Goal: Information Seeking & Learning: Learn about a topic

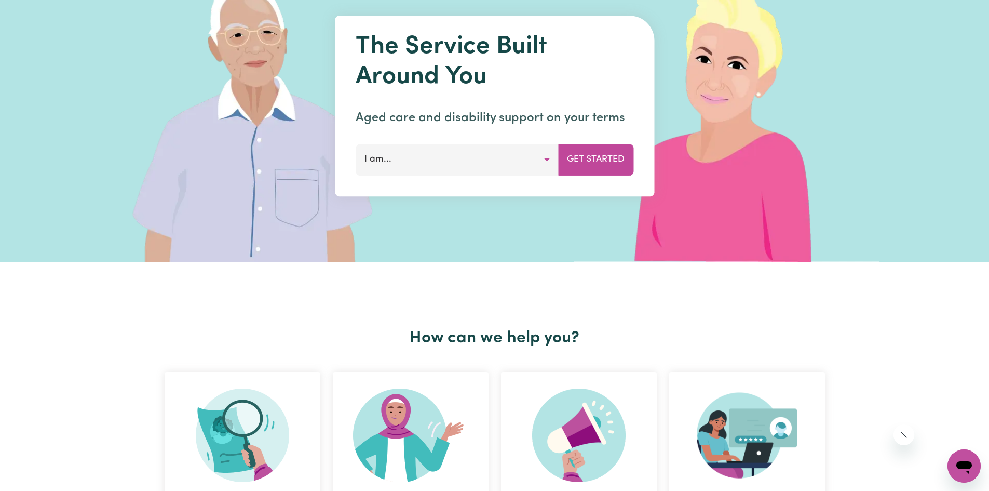
scroll to position [156, 0]
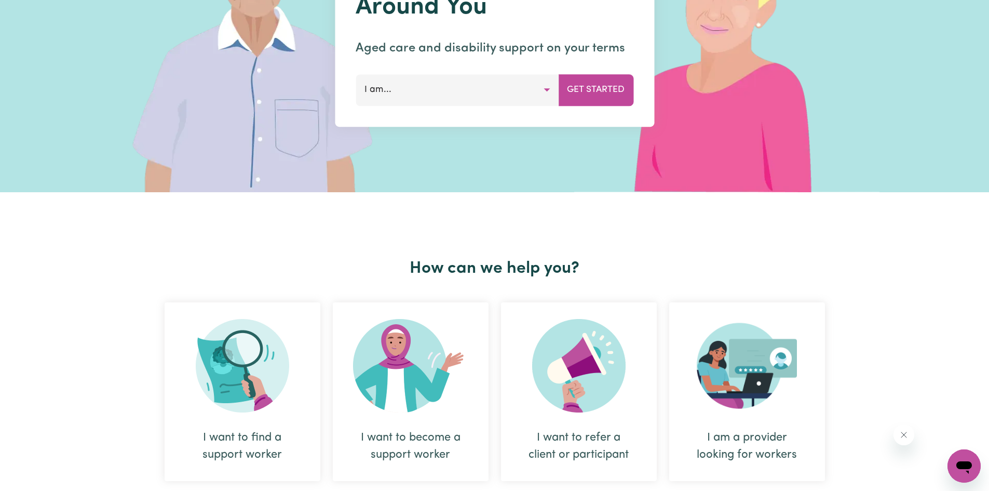
click at [555, 87] on button "I am..." at bounding box center [457, 89] width 203 height 31
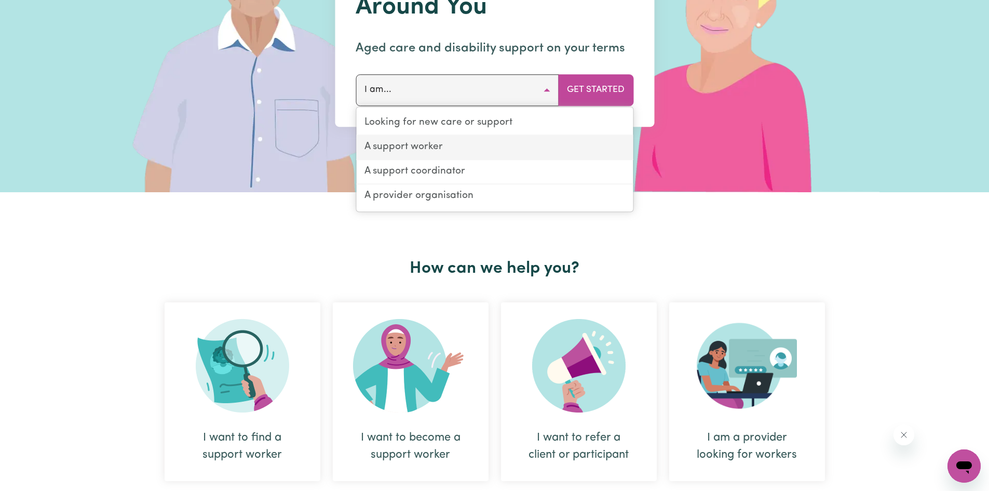
click at [424, 150] on link "A support worker" at bounding box center [494, 148] width 277 height 24
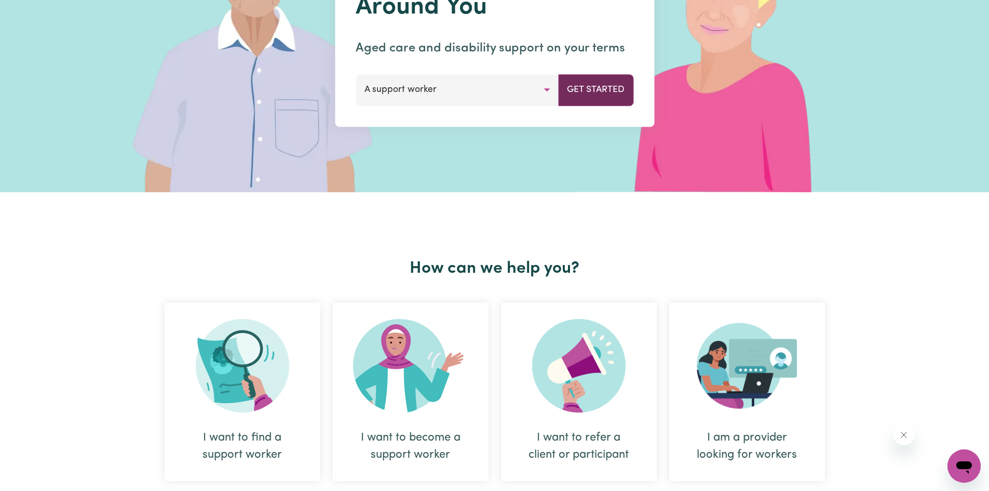
click at [578, 98] on button "Get Started" at bounding box center [595, 89] width 75 height 31
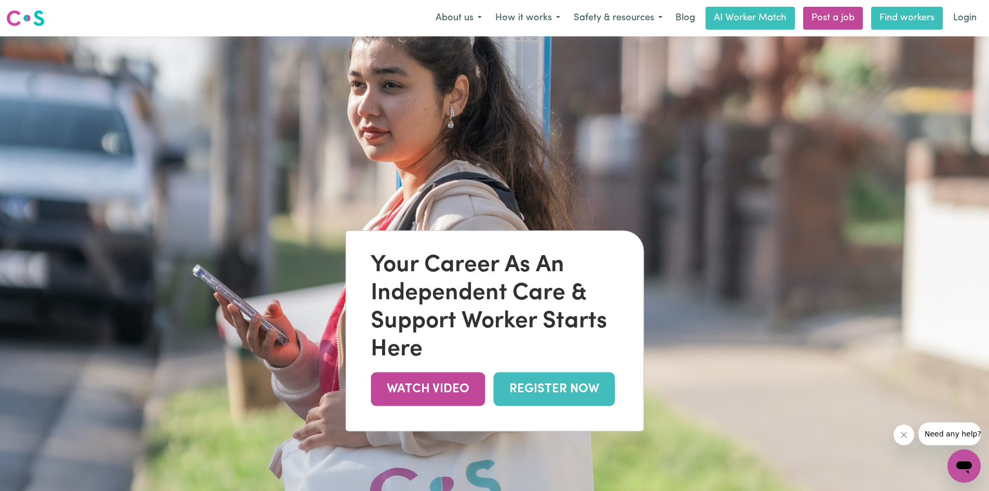
click at [915, 17] on link "Find workers" at bounding box center [907, 18] width 72 height 23
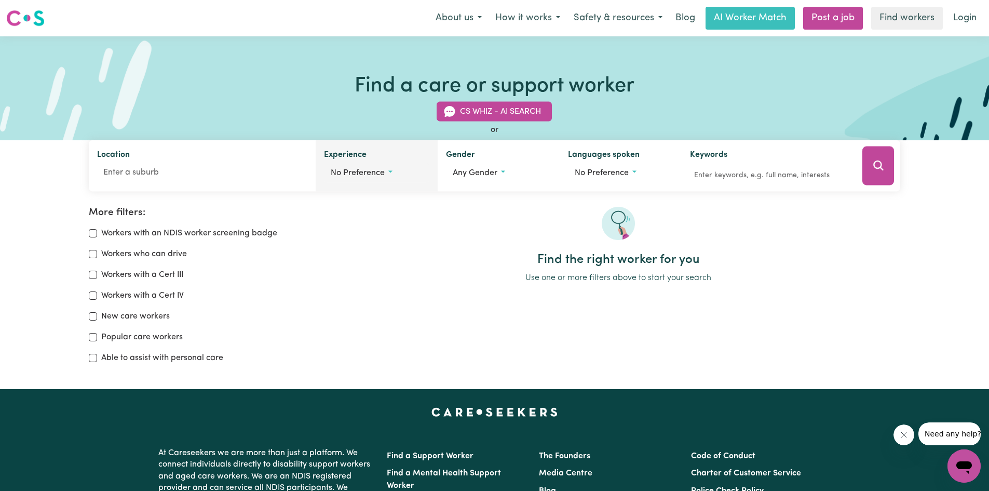
click at [378, 180] on button "No preference" at bounding box center [376, 173] width 105 height 20
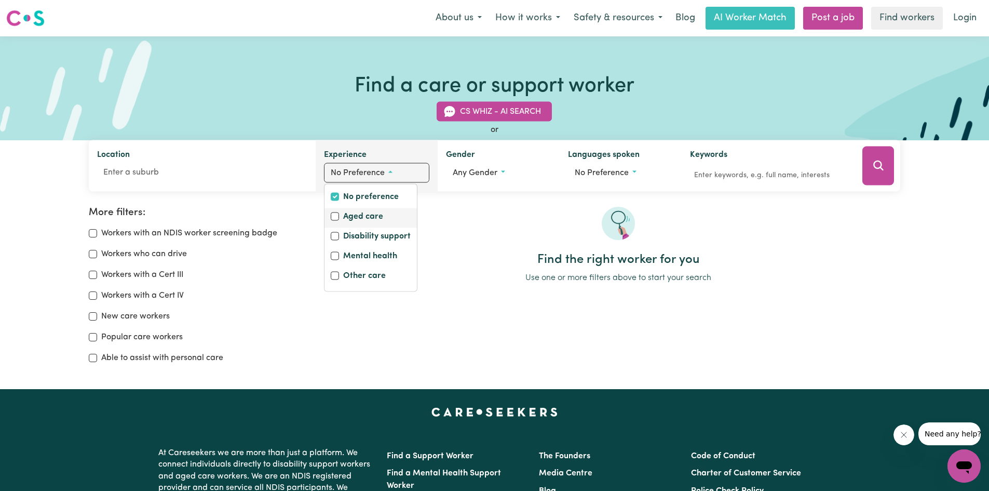
click at [356, 217] on label "Aged care" at bounding box center [363, 217] width 40 height 15
click at [339, 217] on input "Aged care" at bounding box center [335, 216] width 8 height 8
checkbox input "true"
checkbox input "false"
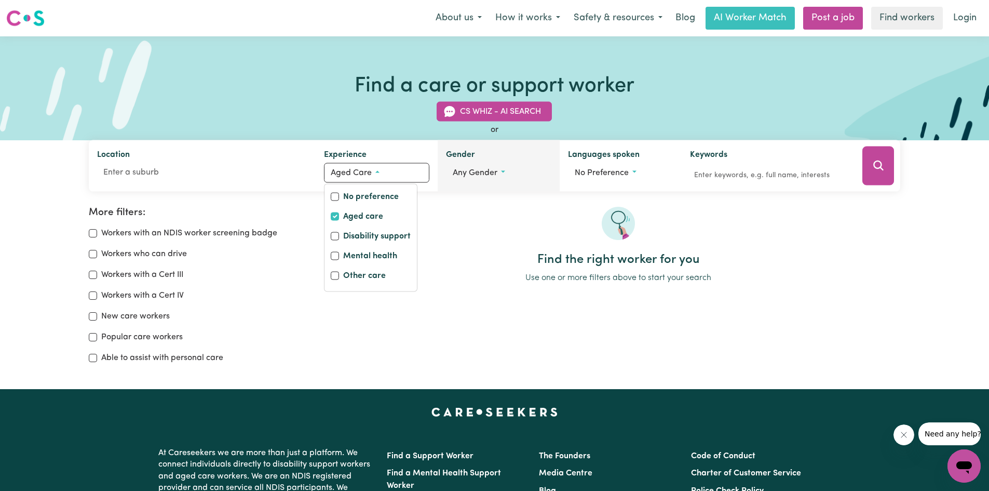
click at [467, 179] on button "Any gender" at bounding box center [498, 173] width 105 height 20
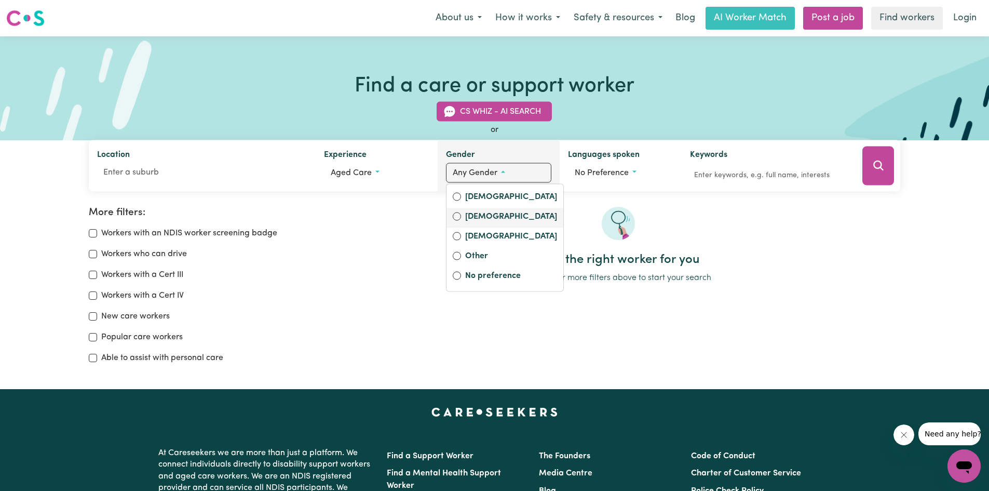
click at [473, 219] on label "[DEMOGRAPHIC_DATA]" at bounding box center [511, 217] width 92 height 15
click at [461, 219] on input "[DEMOGRAPHIC_DATA]" at bounding box center [457, 216] width 8 height 8
radio input "true"
click at [607, 181] on button "No preference" at bounding box center [624, 173] width 104 height 20
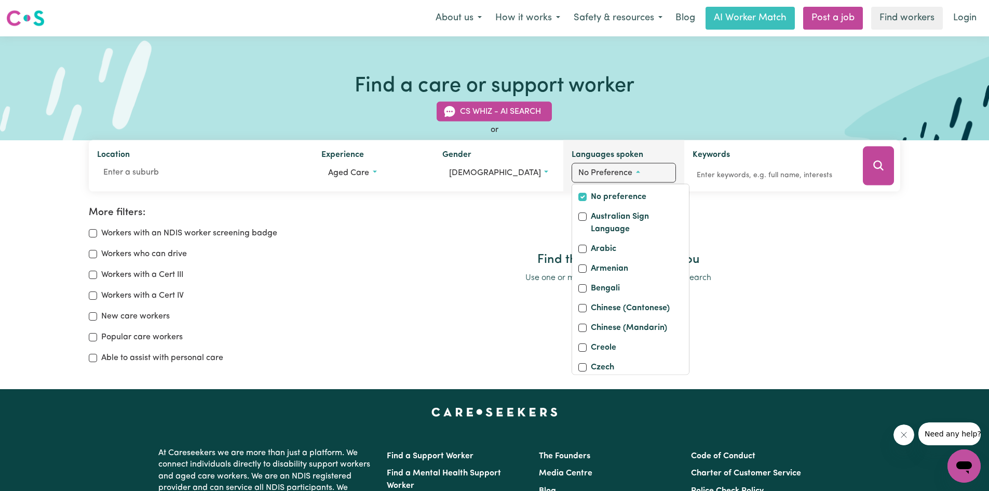
click at [607, 181] on button "No preference" at bounding box center [624, 173] width 104 height 20
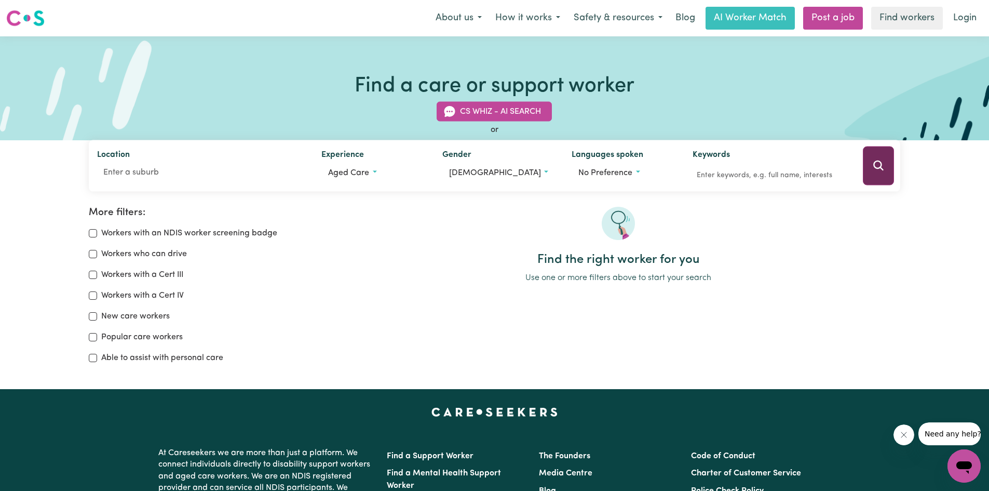
click at [878, 171] on icon "Search" at bounding box center [878, 165] width 12 height 12
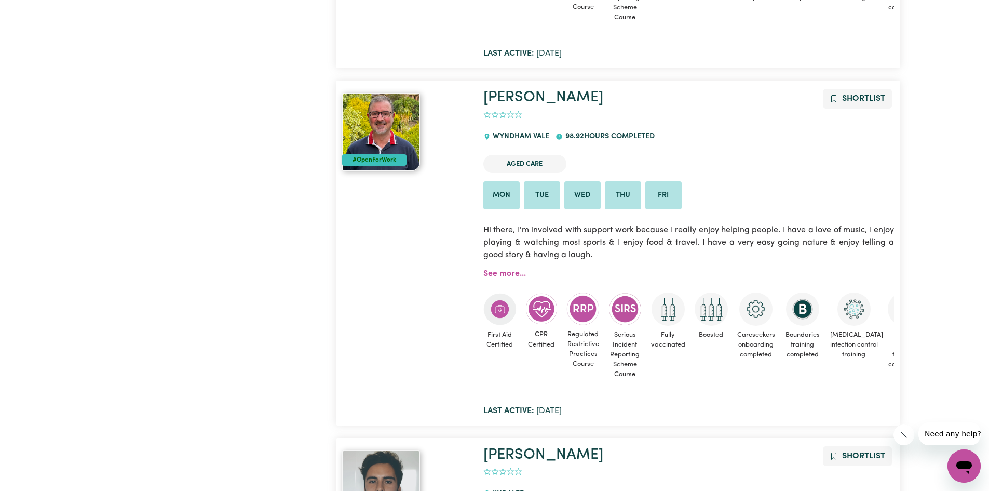
scroll to position [7287, 0]
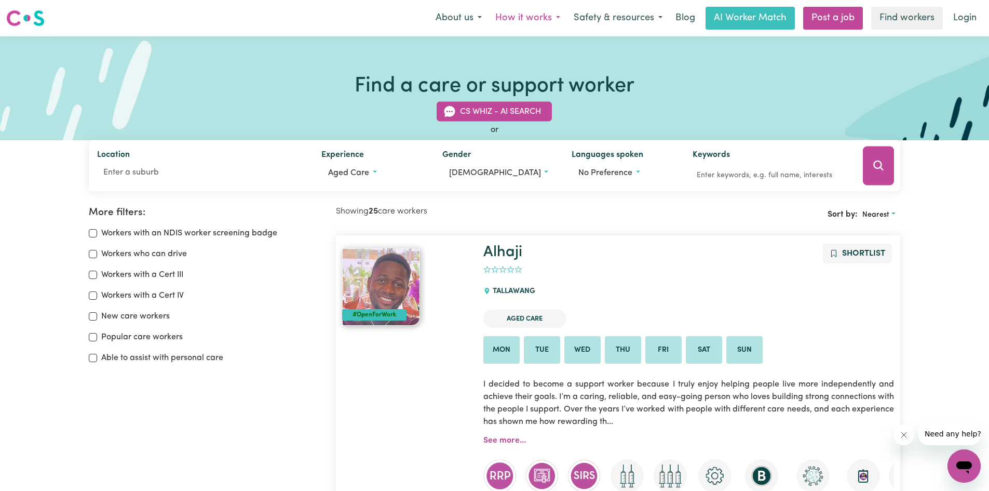
click at [551, 13] on button "How it works" at bounding box center [528, 18] width 78 height 22
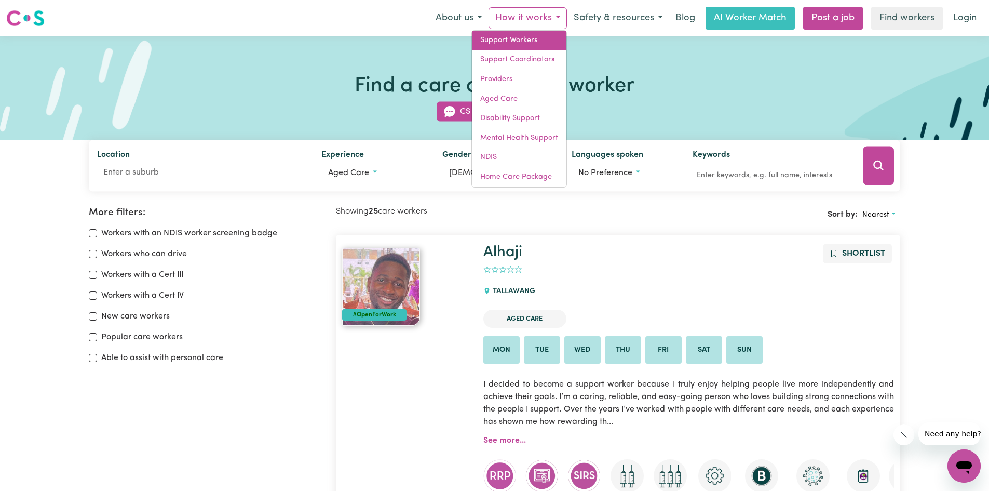
click at [531, 34] on link "Support Workers" at bounding box center [519, 41] width 94 height 20
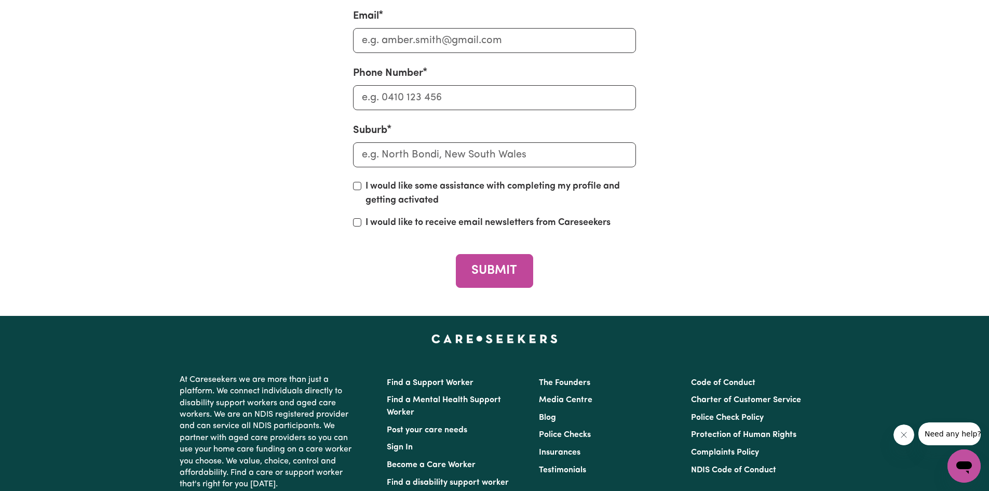
scroll to position [4725, 0]
